Goal: Transaction & Acquisition: Purchase product/service

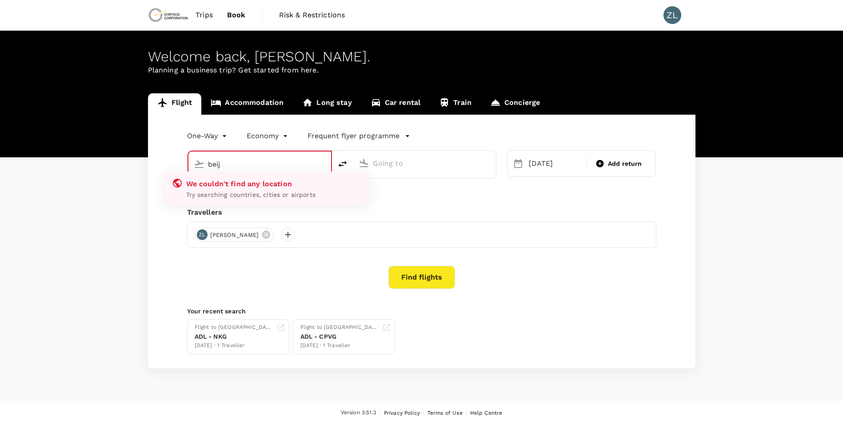
type input "Beijing Capital Intl ([GEOGRAPHIC_DATA])"
type input "Adelaide (ADL)"
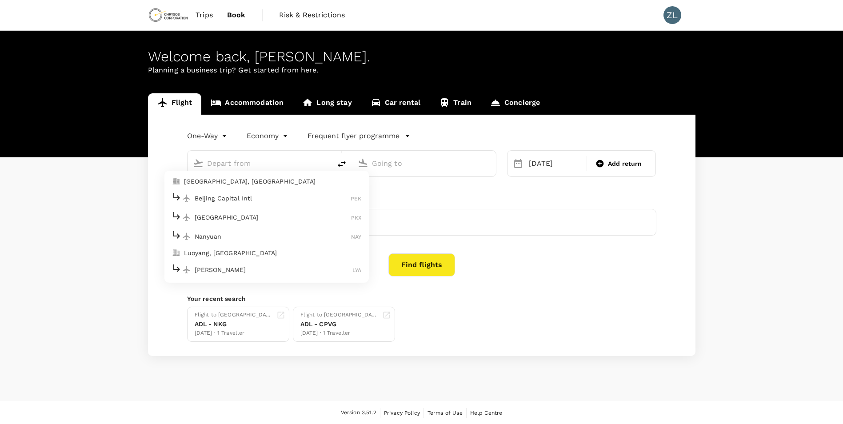
type input "Beijing Capital Intl ([GEOGRAPHIC_DATA])"
type input "Adelaide (ADL)"
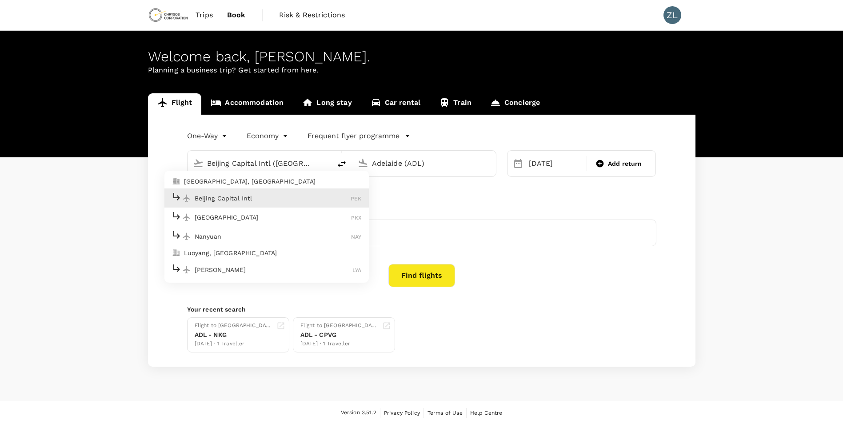
click at [282, 199] on p "Beijing Capital Intl" at bounding box center [273, 198] width 156 height 9
type input "Beijing Capital Intl ([GEOGRAPHIC_DATA])"
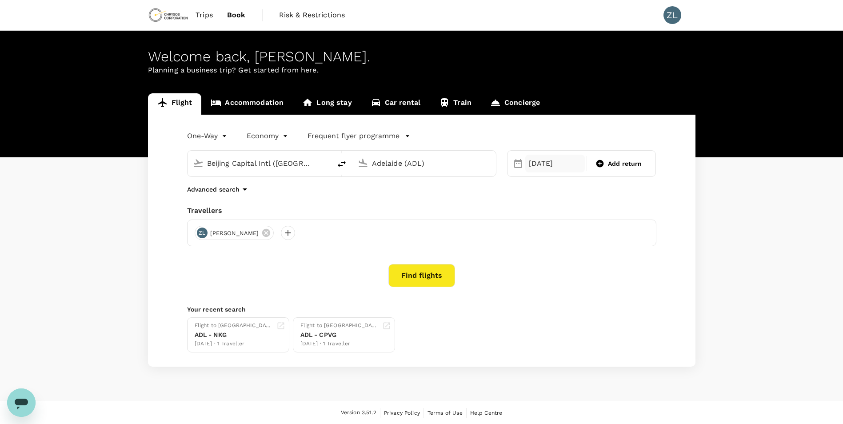
click at [559, 163] on div "[DATE]" at bounding box center [555, 164] width 60 height 18
click at [648, 276] on div "19" at bounding box center [649, 274] width 17 height 17
click at [413, 272] on button "Find flights" at bounding box center [421, 275] width 67 height 23
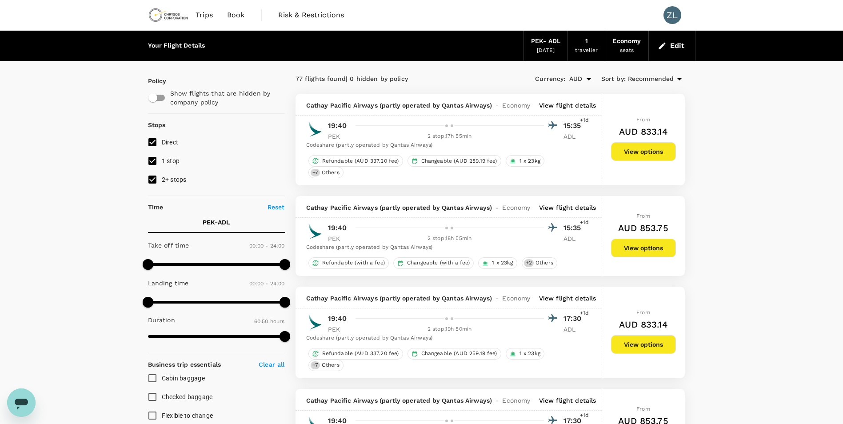
click at [152, 178] on input "2+ stops" at bounding box center [152, 179] width 19 height 19
checkbox input "false"
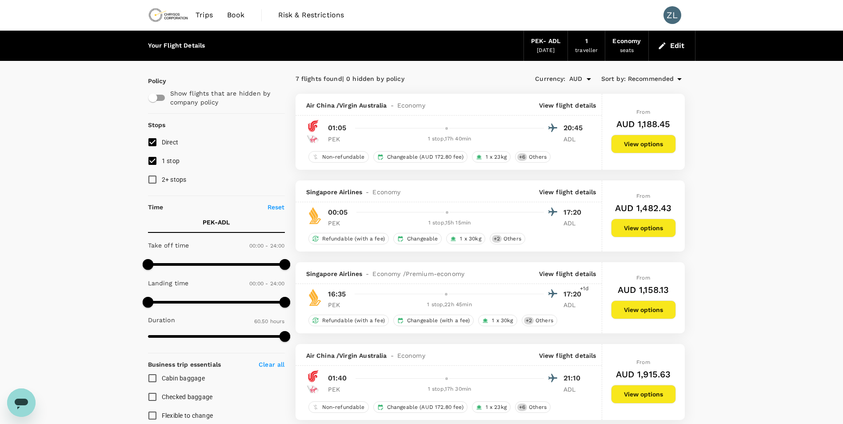
click at [571, 107] on p "View flight details" at bounding box center [567, 105] width 57 height 9
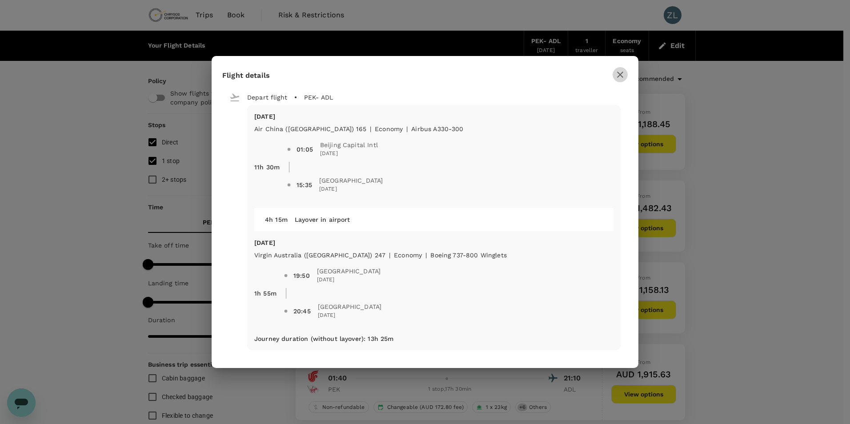
click at [615, 75] on icon "button" at bounding box center [620, 74] width 11 height 11
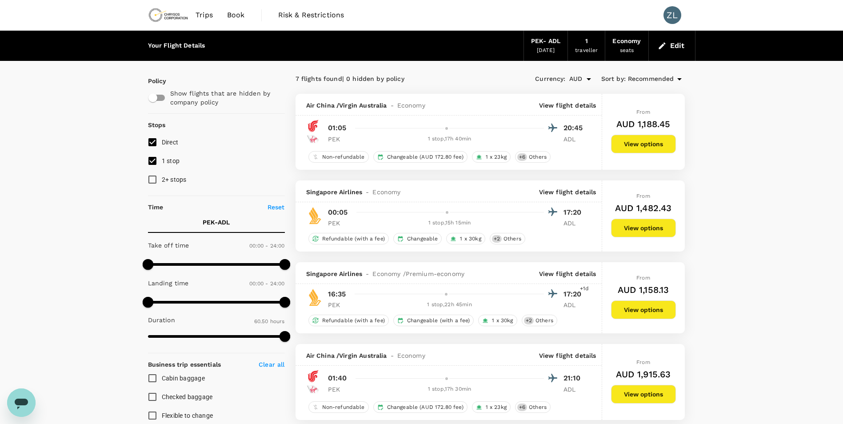
click at [234, 16] on span "Book" at bounding box center [236, 15] width 18 height 11
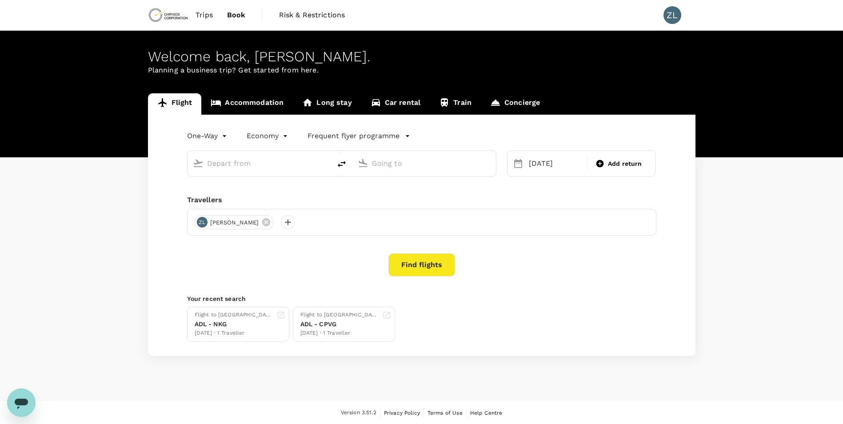
type input "Beijing Capital Intl ([GEOGRAPHIC_DATA])"
type input "Adelaide (ADL)"
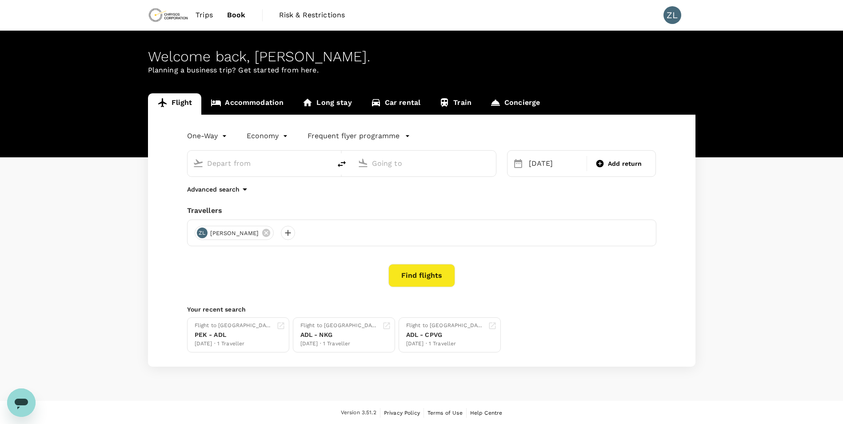
type input "Beijing Capital Intl ([GEOGRAPHIC_DATA])"
type input "Adelaide (ADL)"
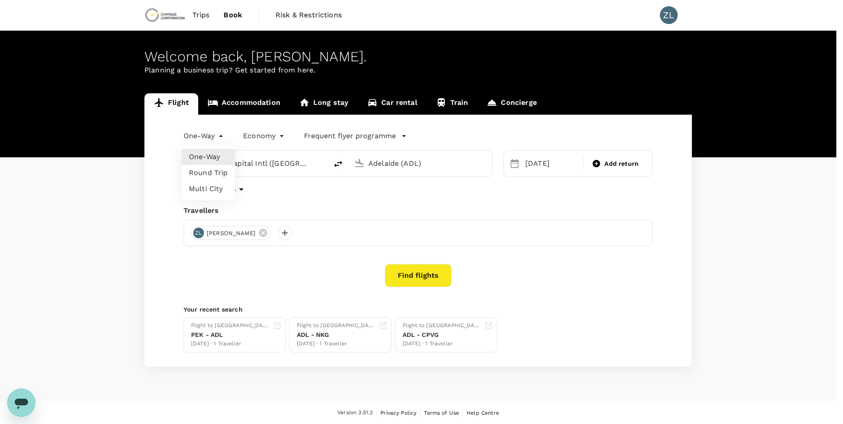
click at [217, 138] on body "Trips Book Risk & Restrictions ZL Welcome back , [PERSON_NAME] . Planning a bus…" at bounding box center [421, 212] width 843 height 425
click at [219, 175] on li "Round Trip" at bounding box center [208, 173] width 53 height 16
type input "roundtrip"
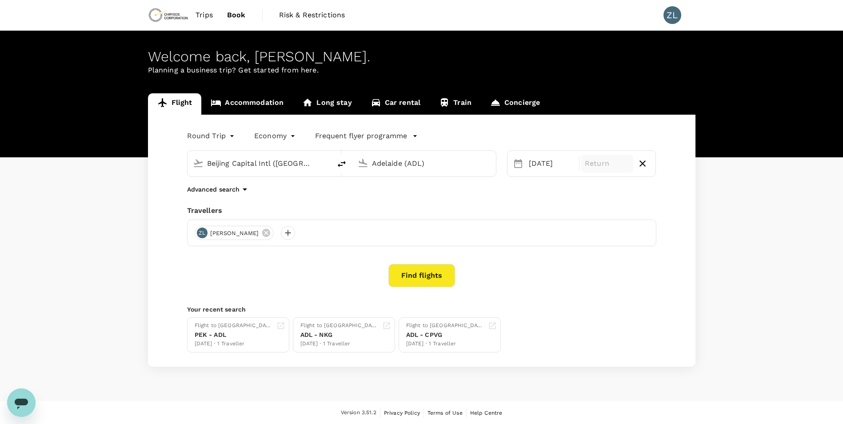
click at [601, 167] on p "Return" at bounding box center [607, 163] width 45 height 11
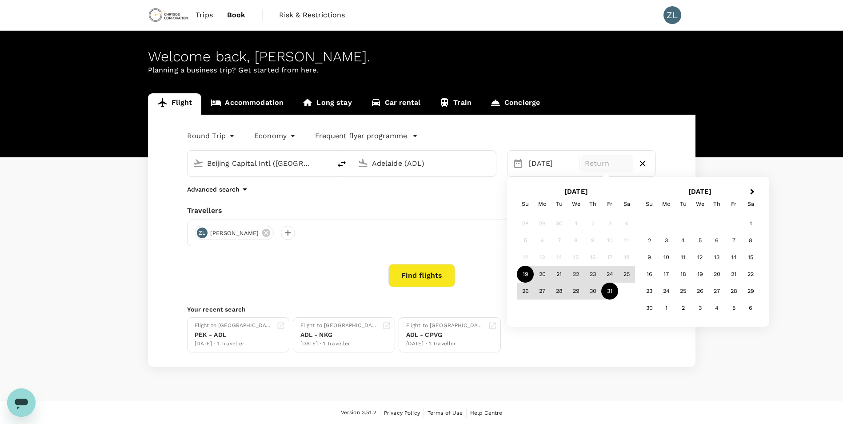
click at [612, 288] on div "31" at bounding box center [609, 291] width 17 height 17
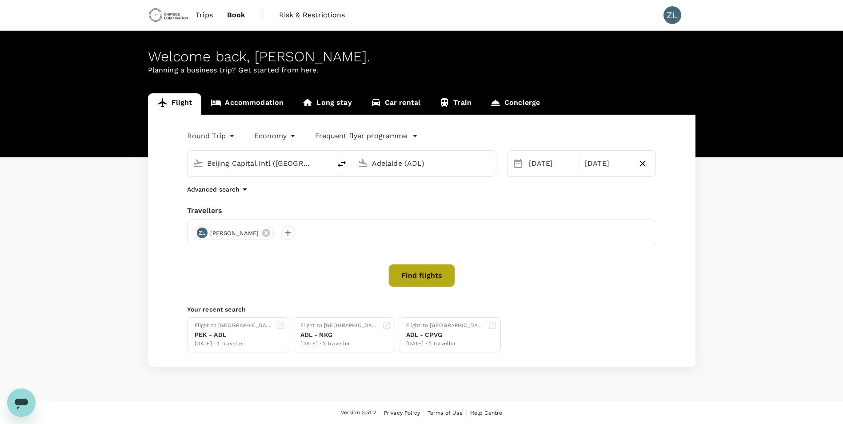
click at [428, 268] on button "Find flights" at bounding box center [421, 275] width 67 height 23
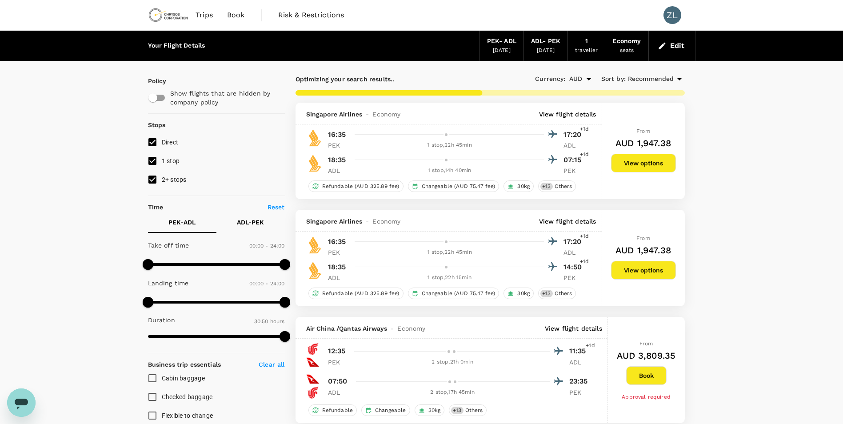
type input "2195"
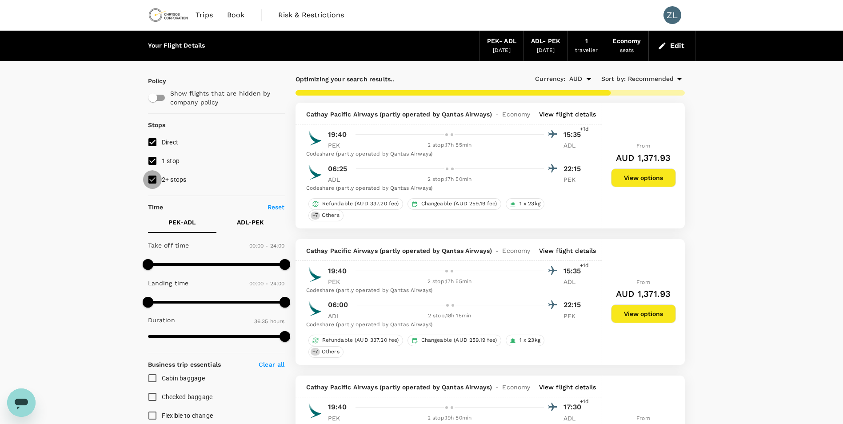
click at [152, 177] on input "2+ stops" at bounding box center [152, 179] width 19 height 19
checkbox input "false"
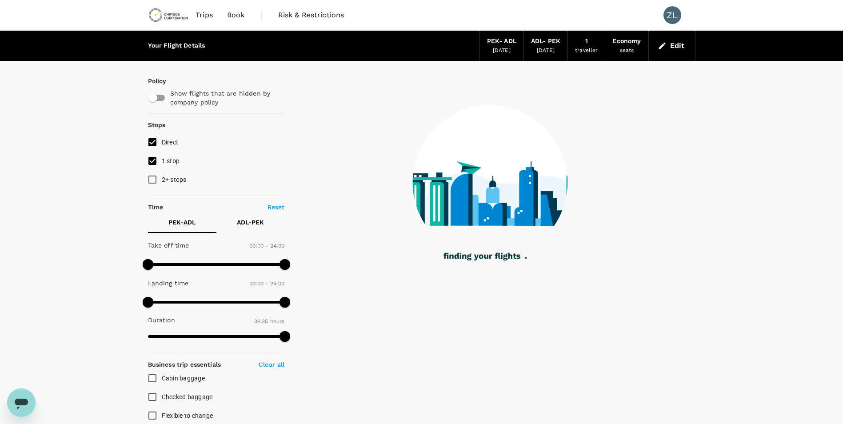
type input "2210"
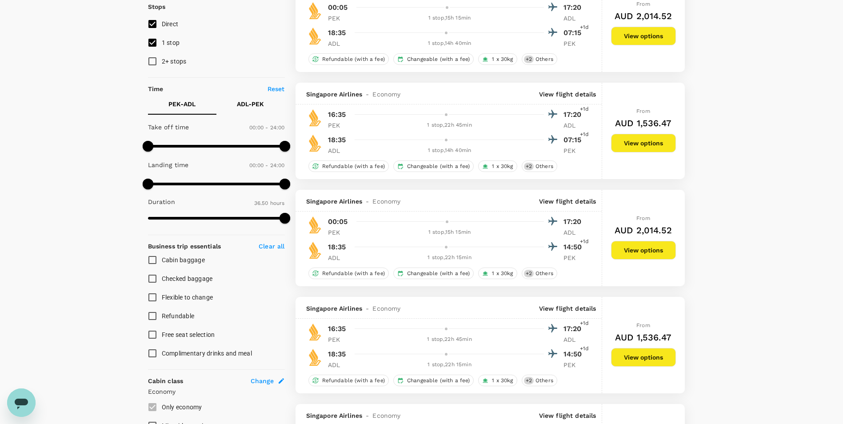
scroll to position [133, 0]
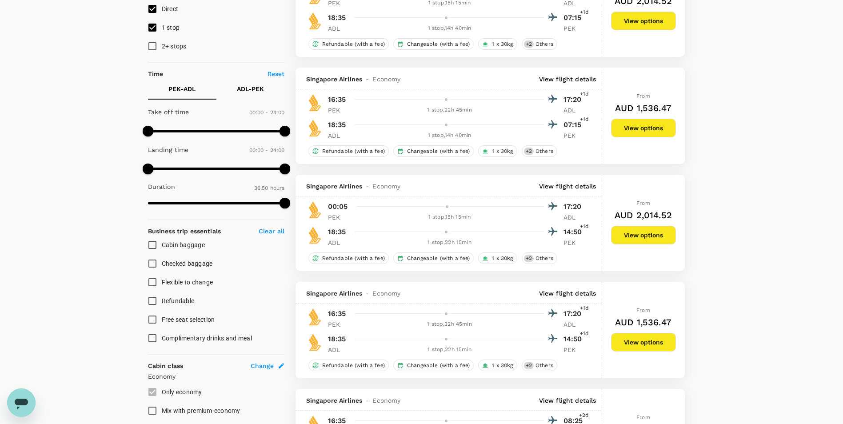
click at [577, 79] on p "View flight details" at bounding box center [567, 79] width 57 height 9
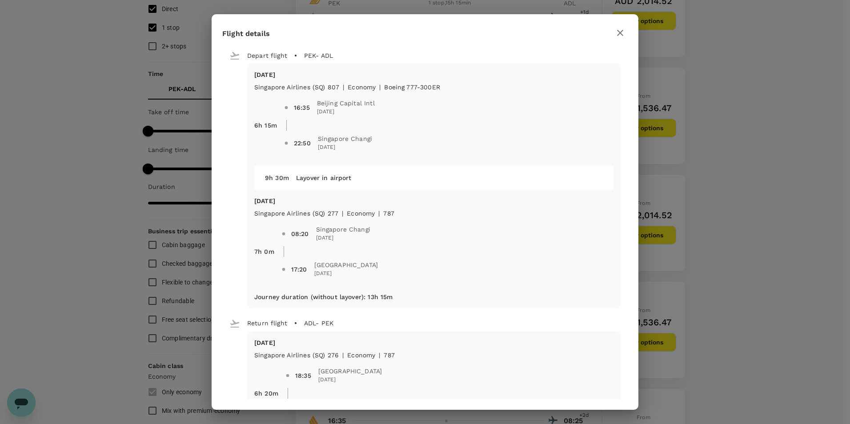
click at [620, 32] on icon "button" at bounding box center [620, 33] width 11 height 11
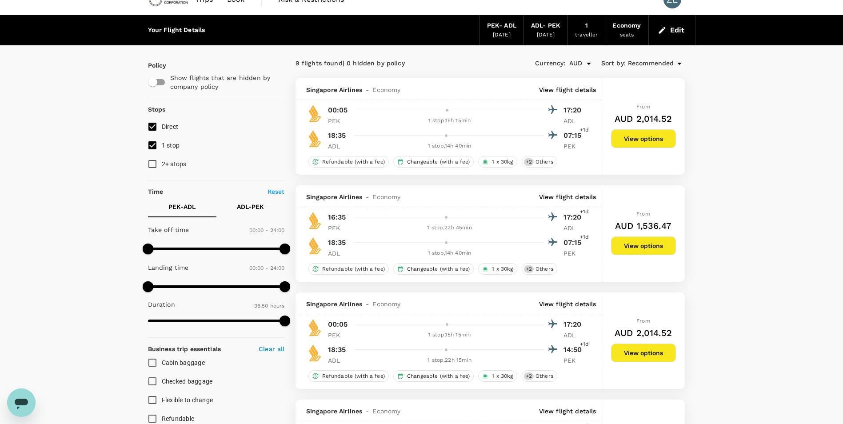
scroll to position [0, 0]
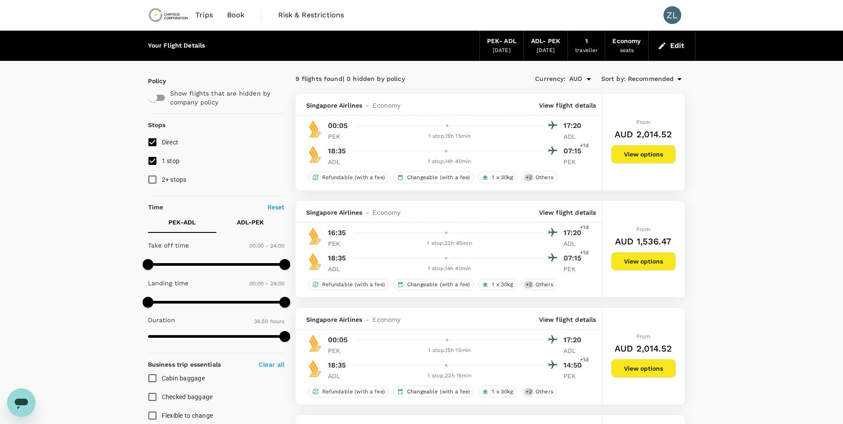
click at [236, 13] on span "Book" at bounding box center [236, 15] width 18 height 11
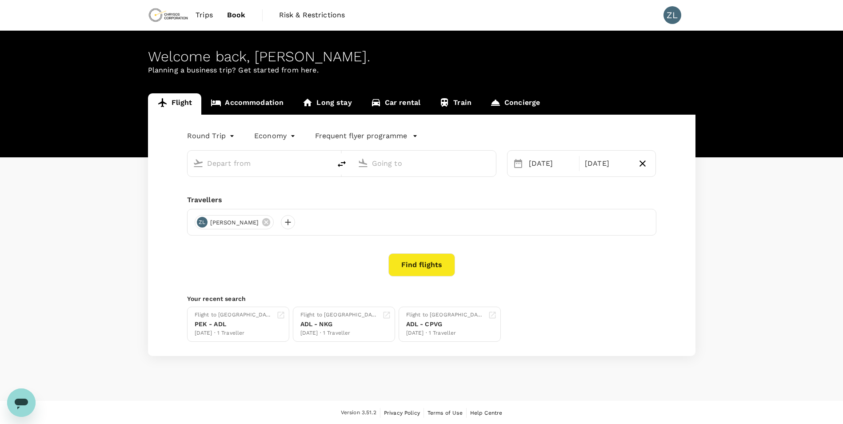
type input "Beijing Capital Intl ([GEOGRAPHIC_DATA])"
type input "Adelaide (ADL)"
type input "Beijing Capital Intl ([GEOGRAPHIC_DATA])"
type input "Adelaide (ADL)"
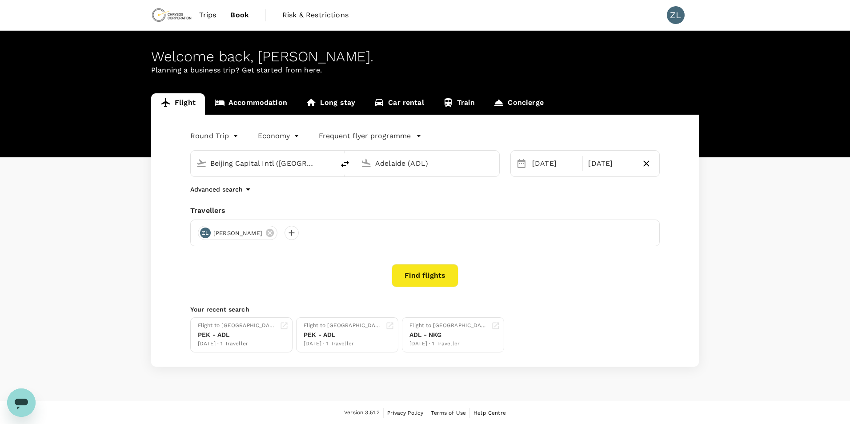
click at [221, 138] on body "Trips Book Risk & Restrictions ZL Welcome back , [PERSON_NAME] . Planning a bus…" at bounding box center [425, 212] width 850 height 425
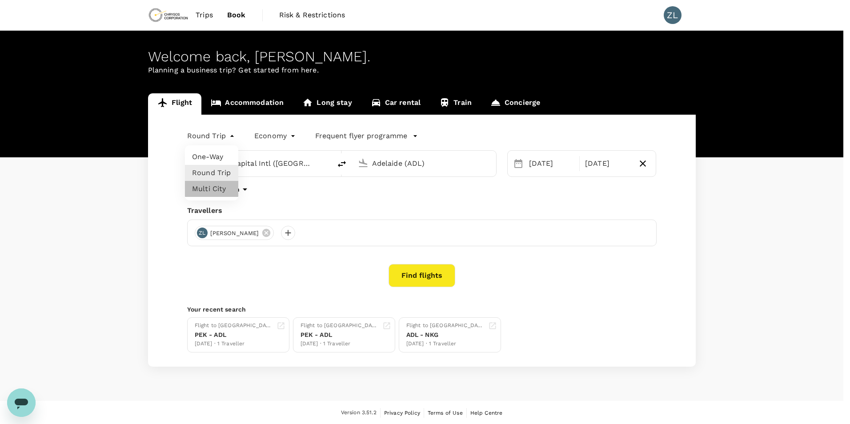
click at [216, 189] on li "Multi City" at bounding box center [211, 189] width 53 height 16
type input "multicity"
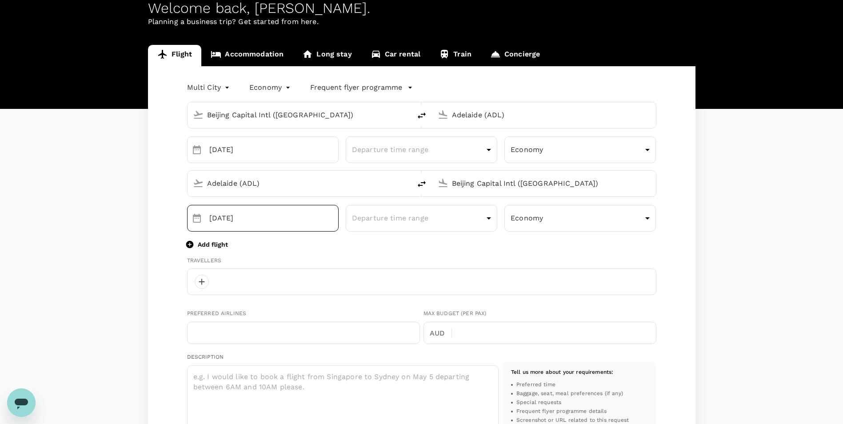
scroll to position [222, 0]
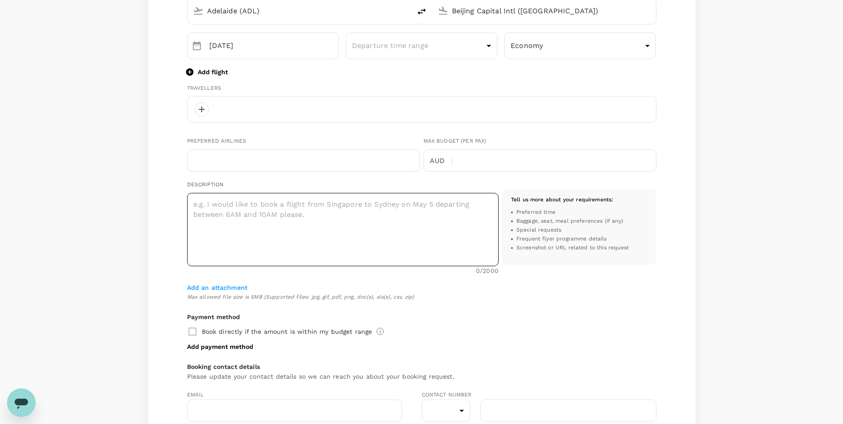
type input "[PERSON_NAME][EMAIL_ADDRESS][PERSON_NAME][DOMAIN_NAME]"
type input "86"
type input "13811492111"
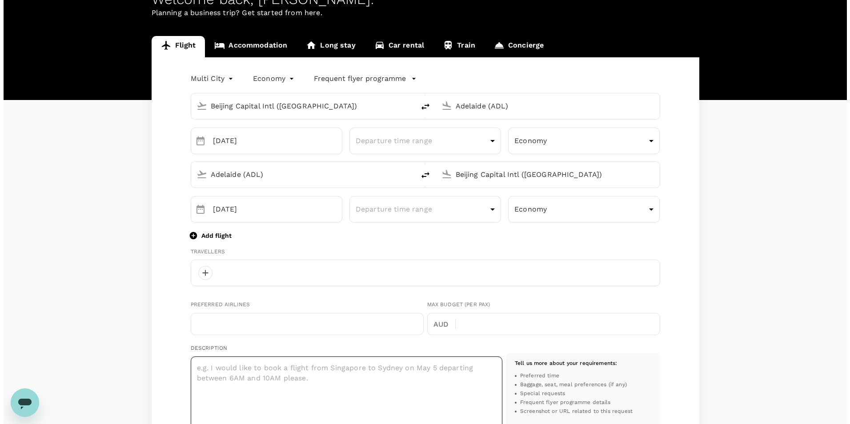
scroll to position [44, 0]
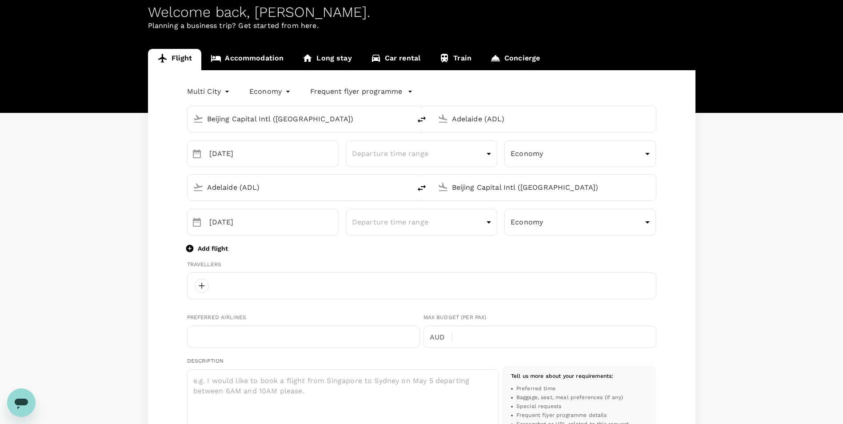
click at [321, 124] on input "Beijing Capital Intl ([GEOGRAPHIC_DATA])" at bounding box center [299, 119] width 185 height 14
click at [208, 95] on body "Trips Book Risk & Restrictions ZL Welcome back , [PERSON_NAME] . Planning a bus…" at bounding box center [425, 377] width 850 height 842
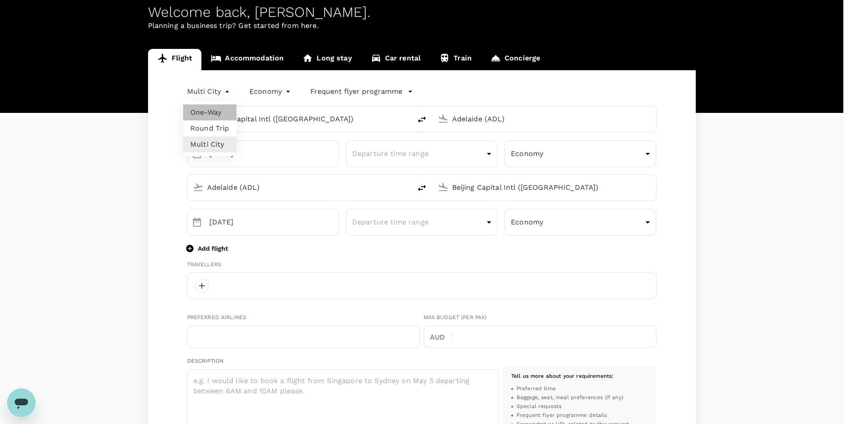
click at [212, 113] on li "One-Way" at bounding box center [209, 112] width 53 height 16
type input "oneway"
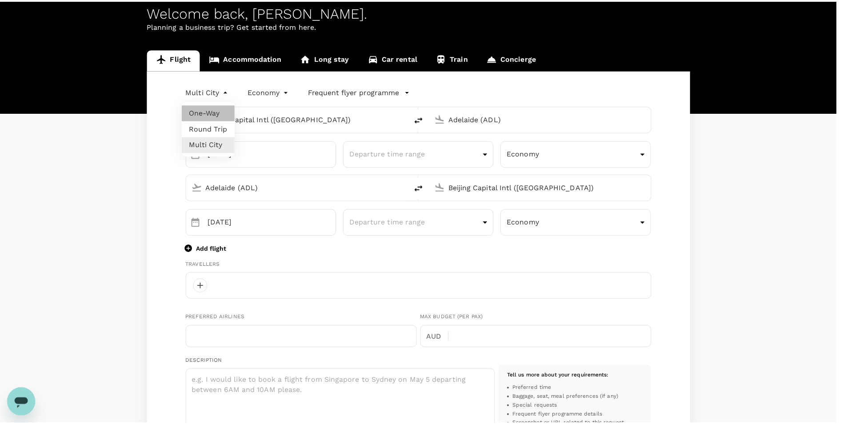
scroll to position [1, 0]
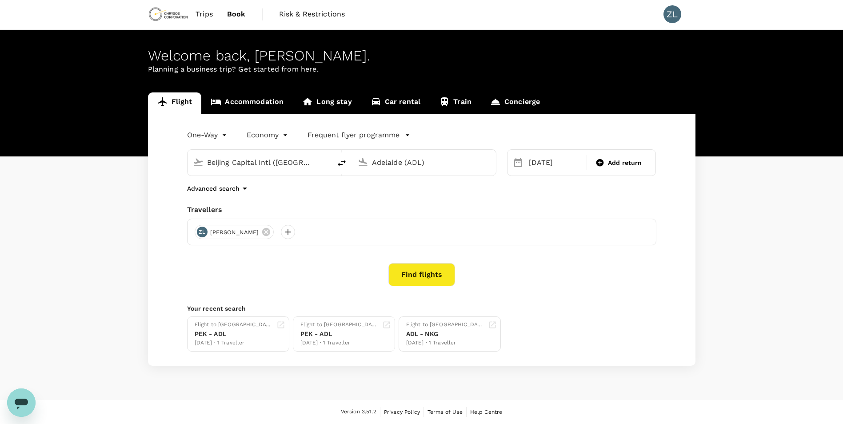
click at [306, 166] on input "Beijing Capital Intl ([GEOGRAPHIC_DATA])" at bounding box center [259, 163] width 105 height 14
click at [262, 193] on p "[GEOGRAPHIC_DATA]" at bounding box center [273, 197] width 156 height 9
type input "[GEOGRAPHIC_DATA] ([GEOGRAPHIC_DATA])"
drag, startPoint x: 443, startPoint y: 159, endPoint x: 367, endPoint y: 167, distance: 76.4
click at [367, 167] on div "Adelaide (ADL)" at bounding box center [422, 161] width 136 height 20
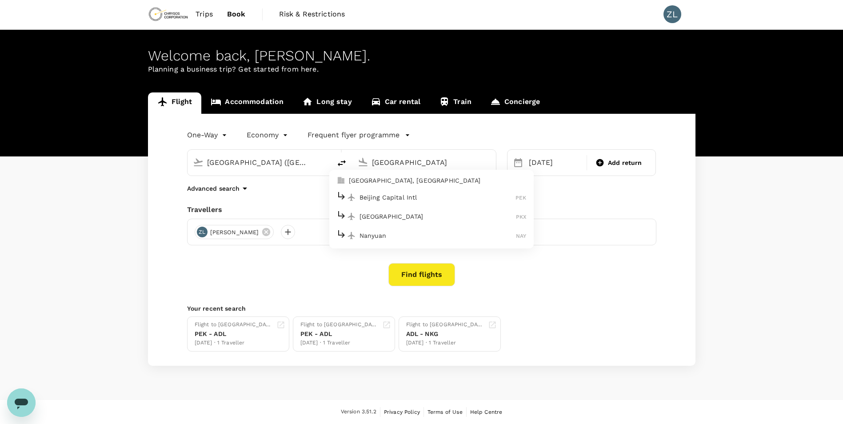
click at [390, 201] on p "Beijing Capital Intl" at bounding box center [438, 197] width 156 height 9
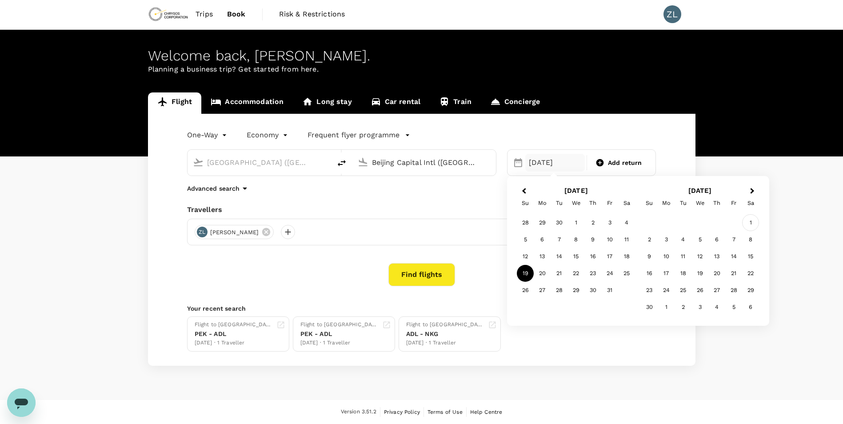
type input "Beijing Capital Intl ([GEOGRAPHIC_DATA])"
click at [757, 222] on div "1" at bounding box center [750, 222] width 17 height 17
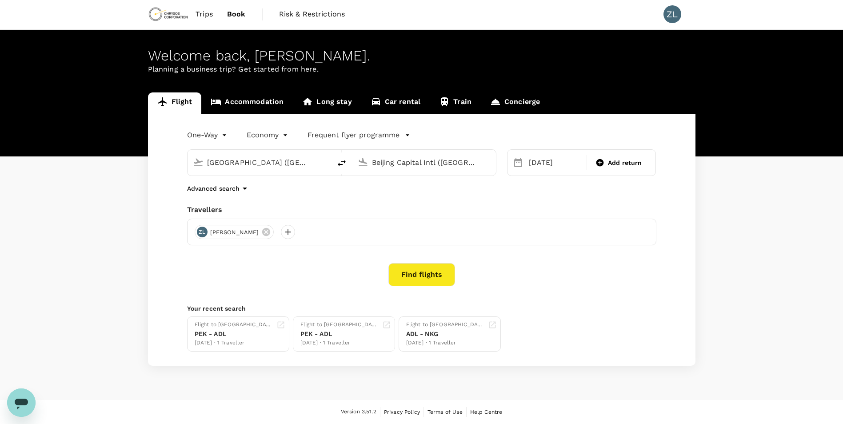
click at [411, 265] on button "Find flights" at bounding box center [421, 274] width 67 height 23
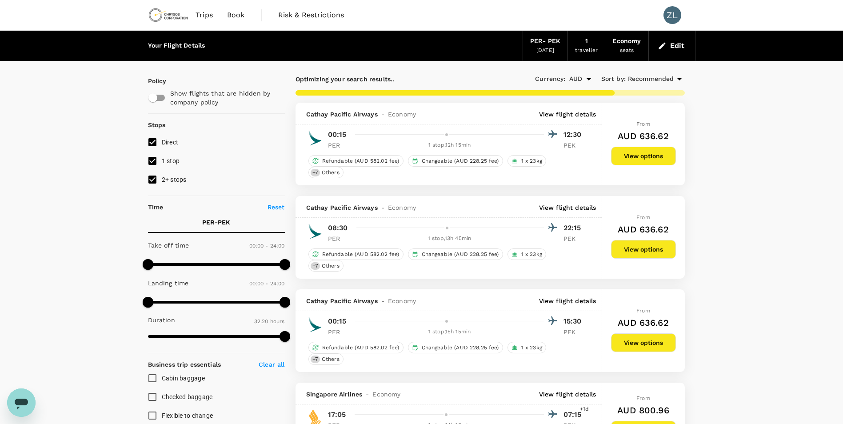
type input "1970"
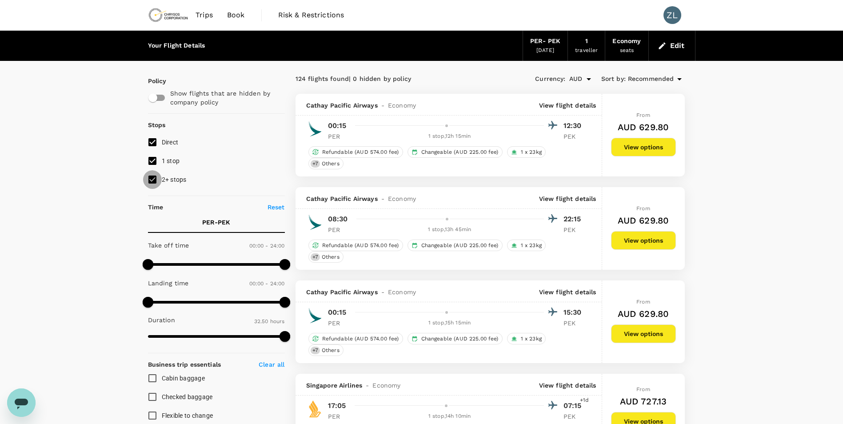
click at [157, 179] on input "2+ stops" at bounding box center [152, 179] width 19 height 19
checkbox input "false"
click at [571, 106] on p "View flight details" at bounding box center [567, 105] width 57 height 9
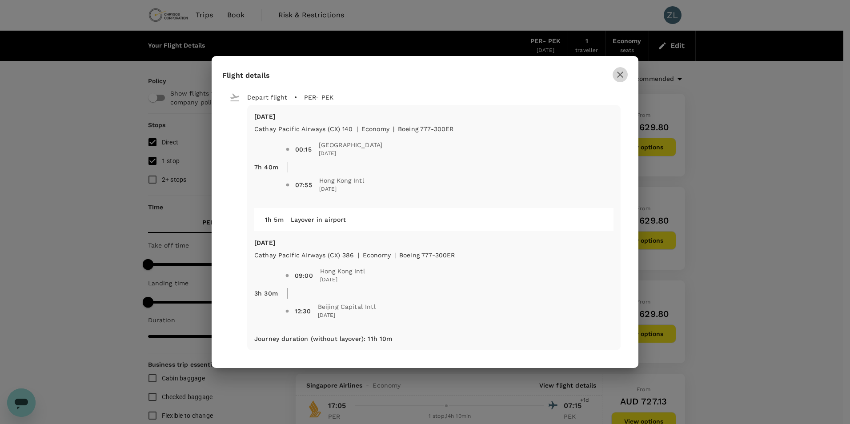
click at [622, 75] on icon "button" at bounding box center [620, 74] width 11 height 11
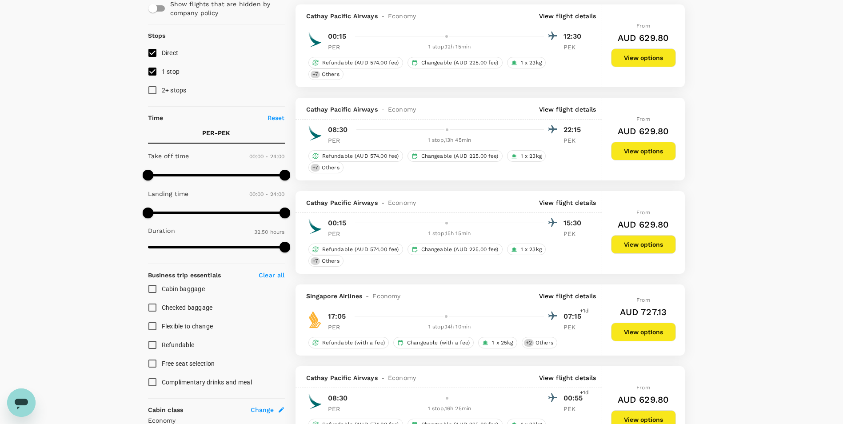
scroll to position [89, 0]
click at [579, 297] on p "View flight details" at bounding box center [567, 296] width 57 height 9
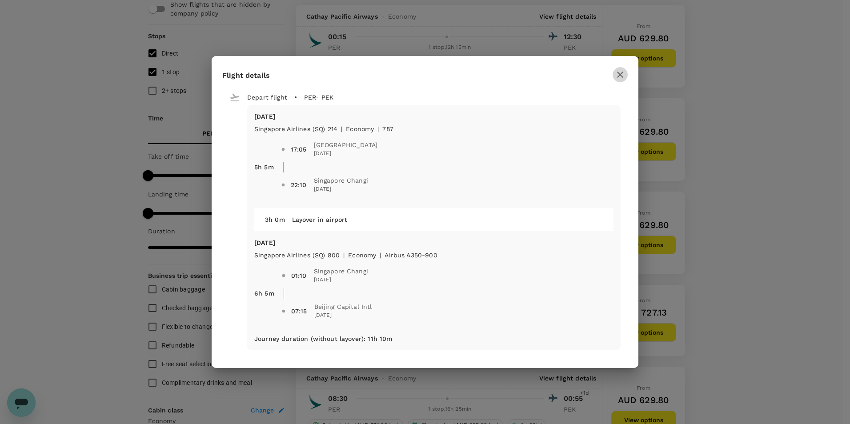
click at [621, 75] on icon "button" at bounding box center [620, 74] width 11 height 11
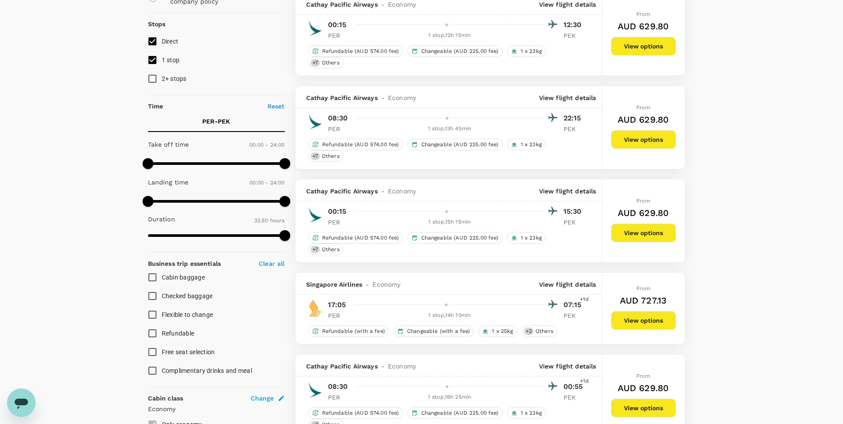
scroll to position [0, 0]
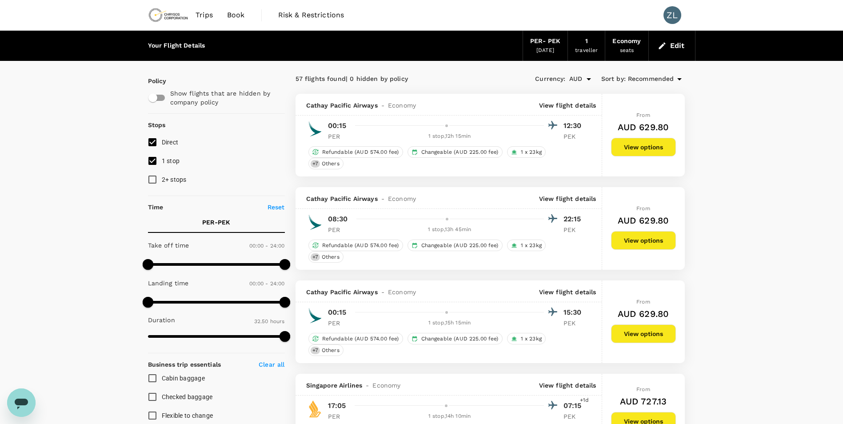
click at [241, 16] on span "Book" at bounding box center [236, 15] width 18 height 11
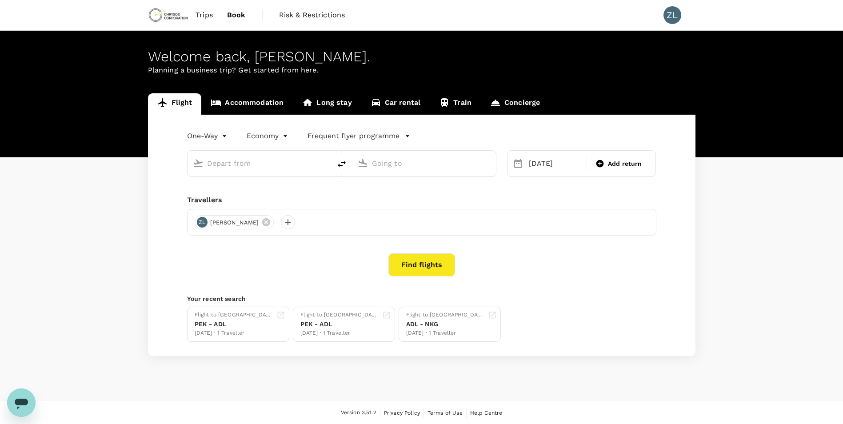
click at [248, 154] on div at bounding box center [265, 162] width 122 height 18
click at [249, 165] on input "text" at bounding box center [259, 163] width 105 height 14
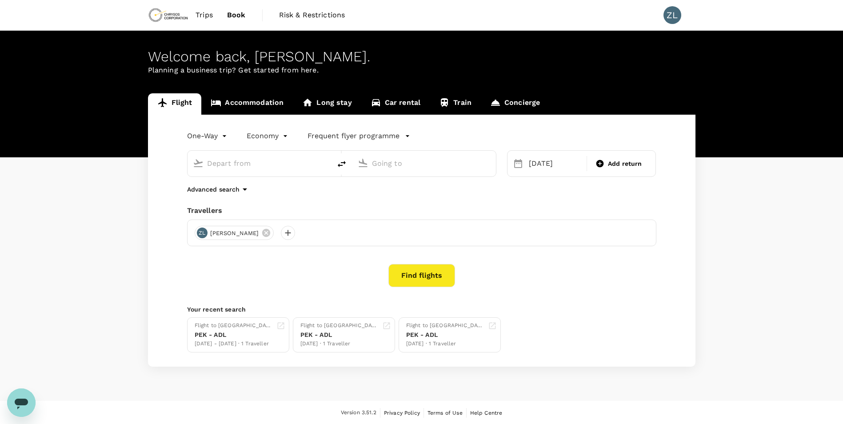
type input "[GEOGRAPHIC_DATA] ([GEOGRAPHIC_DATA])"
type input "Beijing Capital Intl ([GEOGRAPHIC_DATA])"
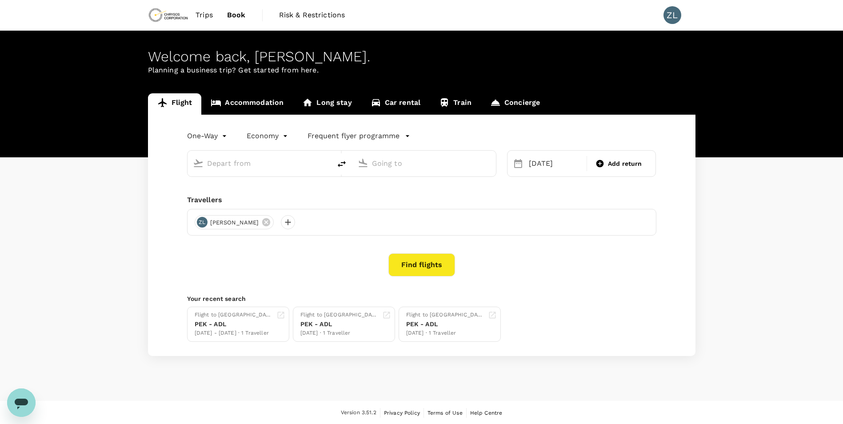
type input "[GEOGRAPHIC_DATA] ([GEOGRAPHIC_DATA])"
type input "Beijing Capital Intl ([GEOGRAPHIC_DATA])"
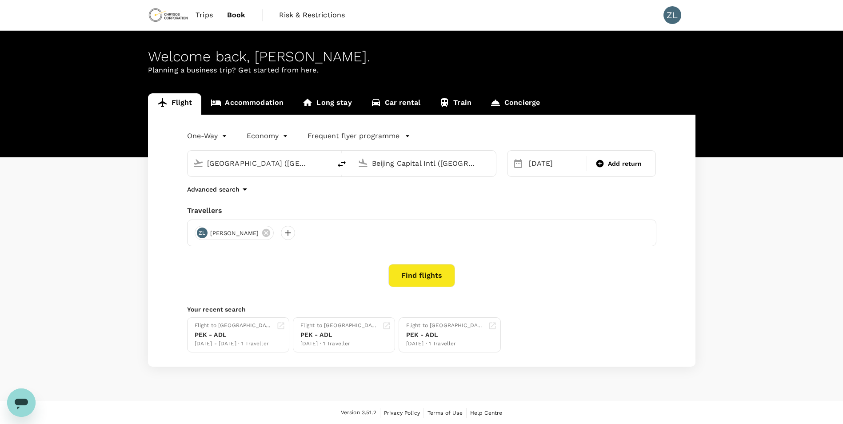
click at [256, 164] on input "[GEOGRAPHIC_DATA] ([GEOGRAPHIC_DATA])" at bounding box center [259, 163] width 105 height 14
click at [442, 164] on input "Beijing Capital Intl ([GEOGRAPHIC_DATA])" at bounding box center [424, 163] width 105 height 14
click at [348, 164] on button "delete" at bounding box center [341, 163] width 21 height 21
type input "Beijing Capital Intl ([GEOGRAPHIC_DATA])"
click at [399, 158] on input "[GEOGRAPHIC_DATA] ([GEOGRAPHIC_DATA])" at bounding box center [424, 163] width 105 height 14
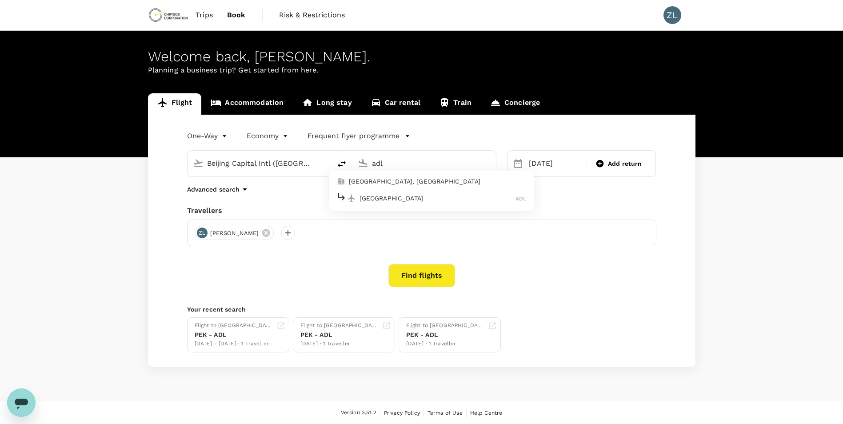
click at [420, 181] on p "[GEOGRAPHIC_DATA], [GEOGRAPHIC_DATA]" at bounding box center [438, 181] width 178 height 9
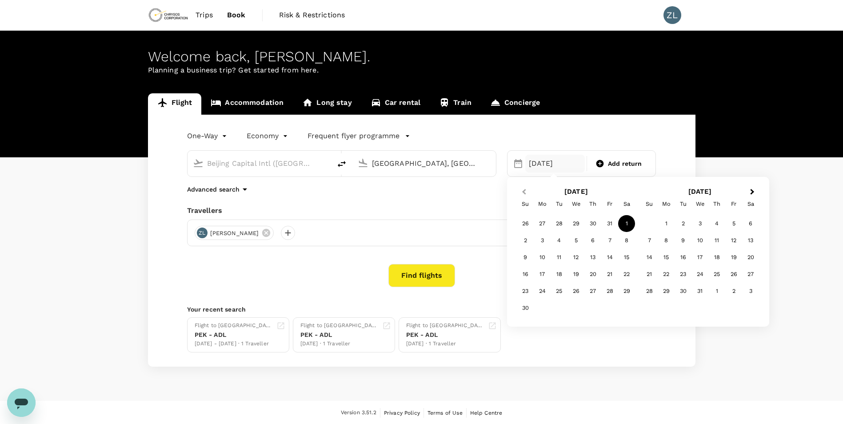
type input "[GEOGRAPHIC_DATA], [GEOGRAPHIC_DATA] (any)"
click at [524, 192] on span "Previous Month" at bounding box center [524, 192] width 0 height 10
click at [525, 276] on div "19" at bounding box center [525, 274] width 17 height 17
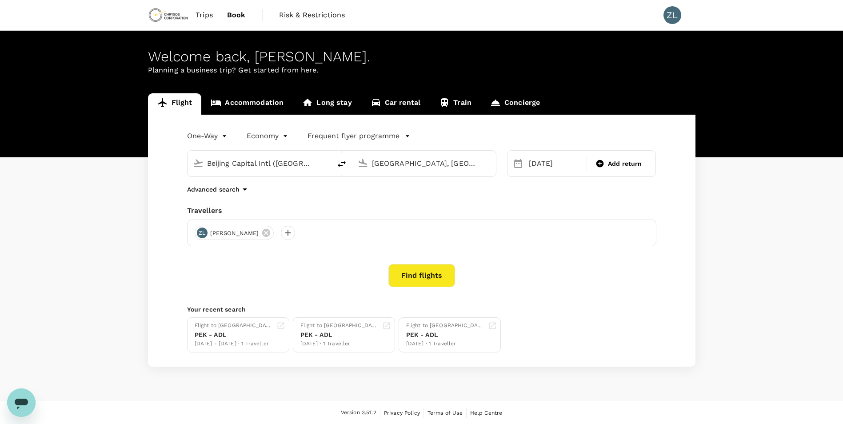
click at [434, 276] on button "Find flights" at bounding box center [421, 275] width 67 height 23
